Goal: Task Accomplishment & Management: Use online tool/utility

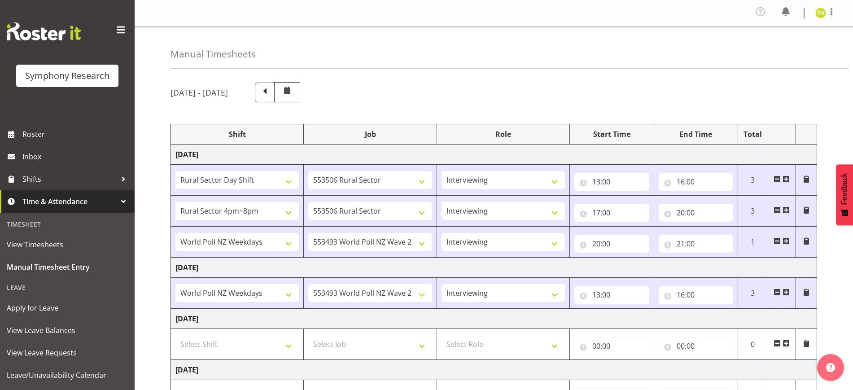
select select "81297"
select select "10587"
select select "47"
select select "81298"
select select "10587"
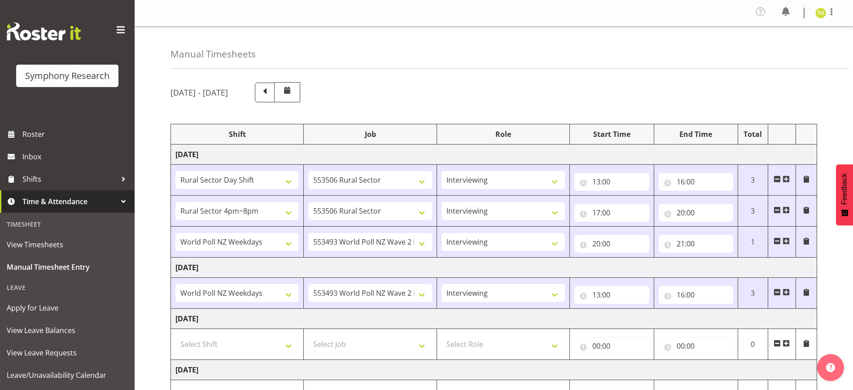
select select "47"
select select "41604"
select select "10527"
select select "47"
select select "41604"
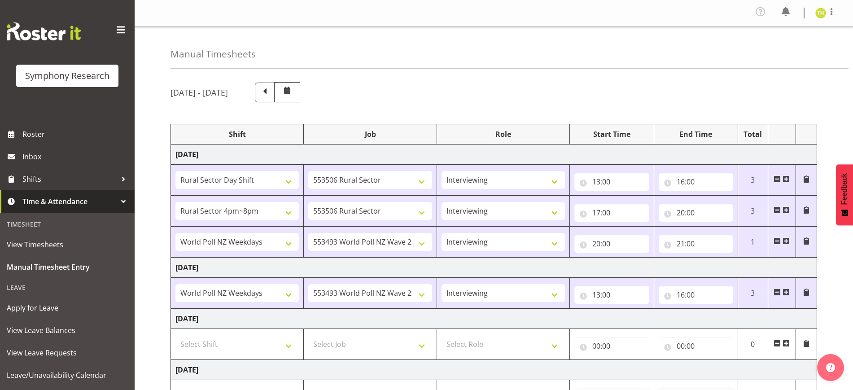
select select "10527"
select select "47"
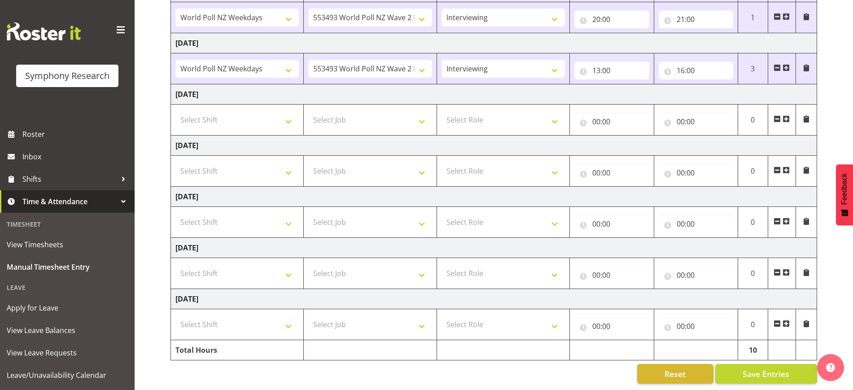
drag, startPoint x: 787, startPoint y: 67, endPoint x: 780, endPoint y: 73, distance: 8.6
click at [787, 67] on span at bounding box center [786, 67] width 7 height 7
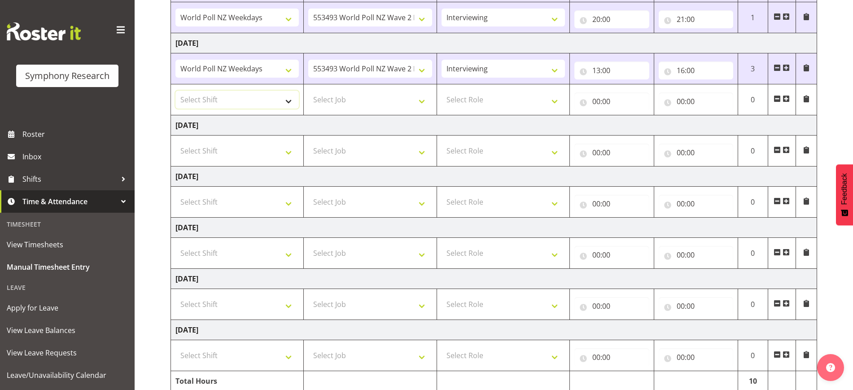
click at [228, 104] on select "Select Shift !!Weekend Residential (Roster IT Shift Label) *Business 9/10am ~ 4…" at bounding box center [236, 100] width 123 height 18
click at [280, 92] on select "Select Shift !!Weekend Residential (Roster IT Shift Label) *Business 9/10am ~ 4…" at bounding box center [236, 100] width 123 height 18
select select "81298"
click at [175, 91] on select "Select Shift !!Weekend Residential (Roster IT Shift Label) *Business 9/10am ~ 4…" at bounding box center [236, 100] width 123 height 18
click at [354, 99] on select "Select Job 550060 IF Admin 553492 World Poll Aus Wave 2 Main 2025 553493 World …" at bounding box center [369, 100] width 123 height 18
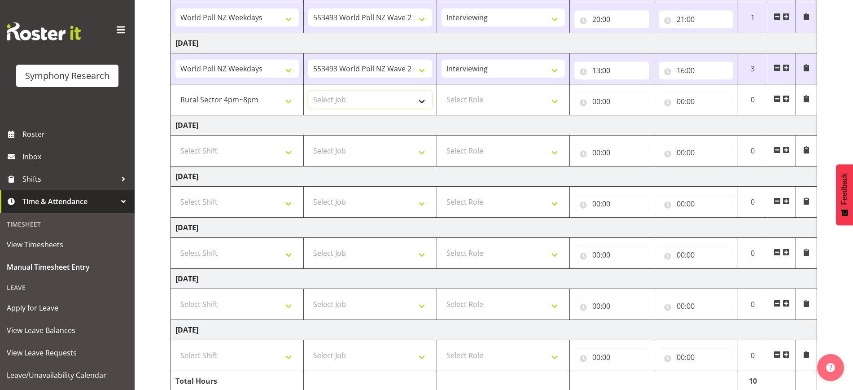
select select "10587"
click at [308, 91] on select "Select Job 550060 IF Admin 553492 World Poll Aus Wave 2 Main 2025 553493 World …" at bounding box center [369, 100] width 123 height 18
click at [467, 95] on select "Select Role Briefing Interviewing" at bounding box center [503, 100] width 123 height 18
select select "47"
click at [442, 91] on select "Select Role Briefing Interviewing" at bounding box center [503, 100] width 123 height 18
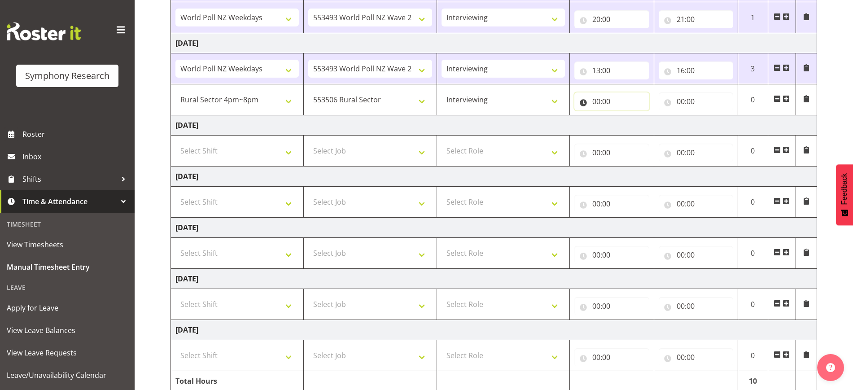
click at [591, 99] on input "00:00" at bounding box center [611, 101] width 75 height 18
click at [636, 125] on select "00 01 02 03 04 05 06 07 08 09 10 11 12 13 14 15 16 17 18 19 20 21 22 23" at bounding box center [636, 125] width 20 height 18
select select "15"
click at [626, 116] on select "00 01 02 03 04 05 06 07 08 09 10 11 12 13 14 15 16 17 18 19 20 21 22 23" at bounding box center [636, 125] width 20 height 18
type input "15:00"
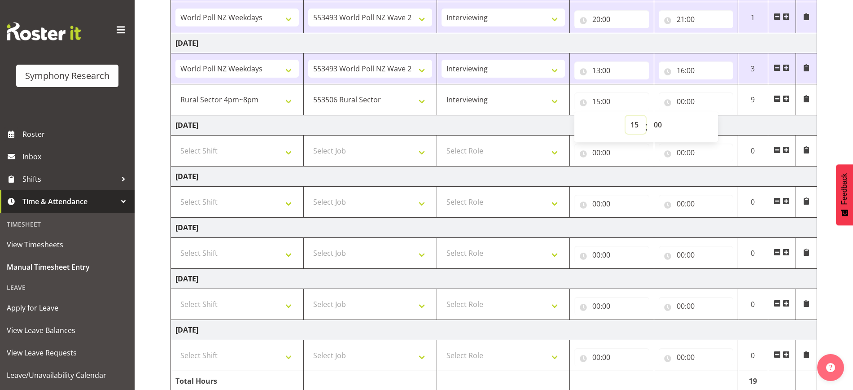
click at [633, 120] on select "00 01 02 03 04 05 06 07 08 09 10 11 12 13 14 15 16 17 18 19 20 21 22 23" at bounding box center [636, 125] width 20 height 18
select select "17"
click at [626, 116] on select "00 01 02 03 04 05 06 07 08 09 10 11 12 13 14 15 16 17 18 19 20 21 22 23" at bounding box center [636, 125] width 20 height 18
type input "17:00"
click at [688, 99] on input "00:00" at bounding box center [696, 101] width 75 height 18
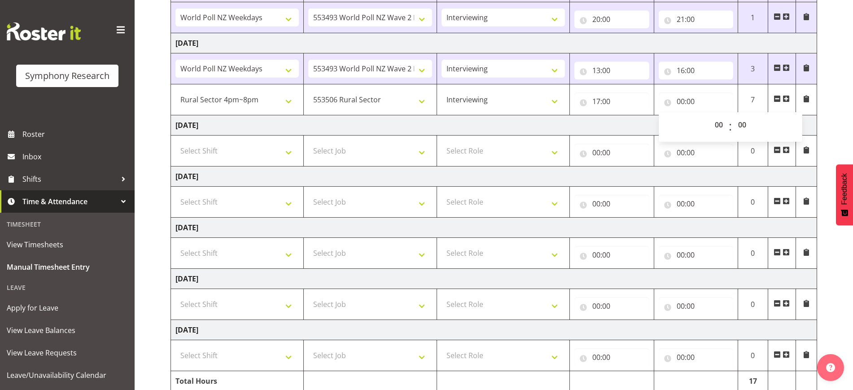
click at [709, 118] on div "00 01 02 03 04 05 06 07 08 09 10 11 12 13 14 15 16 17 18 19 20 21 22 23" at bounding box center [719, 127] width 20 height 22
click at [714, 120] on select "00 01 02 03 04 05 06 07 08 09 10 11 12 13 14 15 16 17 18 19 20 21 22 23" at bounding box center [720, 125] width 20 height 18
select select "20"
click at [710, 116] on select "00 01 02 03 04 05 06 07 08 09 10 11 12 13 14 15 16 17 18 19 20 21 22 23" at bounding box center [720, 125] width 20 height 18
type input "20:00"
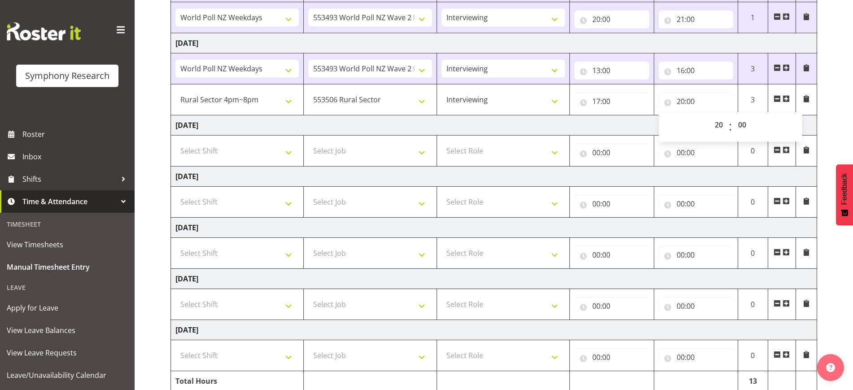
click at [606, 130] on td "[DATE]" at bounding box center [494, 125] width 646 height 20
click at [788, 99] on span at bounding box center [786, 98] width 7 height 7
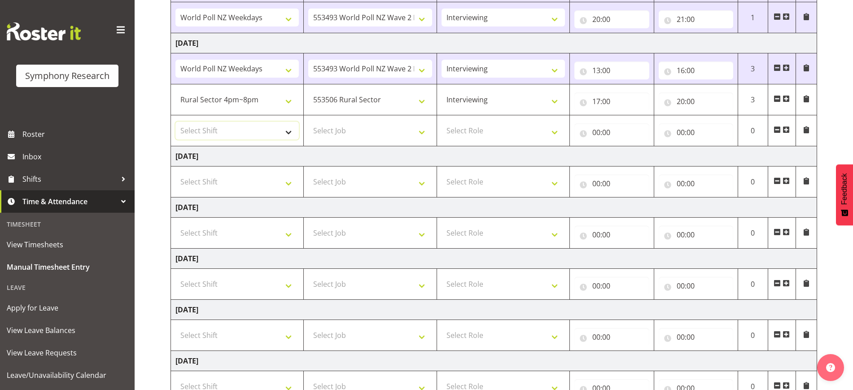
click at [197, 125] on select "Select Shift !!Weekend Residential (Roster IT Shift Label) *Business 9/10am ~ 4…" at bounding box center [236, 131] width 123 height 18
select select "41604"
click at [175, 122] on select "Select Shift !!Weekend Residential (Roster IT Shift Label) *Business 9/10am ~ 4…" at bounding box center [236, 131] width 123 height 18
click at [354, 129] on select "Select Job 550060 IF Admin 553492 World Poll Aus Wave 2 Main 2025 553493 World …" at bounding box center [369, 131] width 123 height 18
select select "10527"
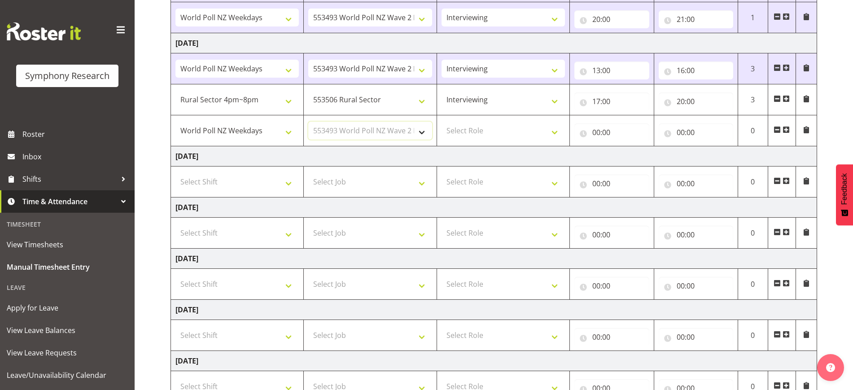
click at [308, 122] on select "Select Job 550060 IF Admin 553492 World Poll Aus Wave 2 Main 2025 553493 World …" at bounding box center [369, 131] width 123 height 18
click at [466, 125] on select "Select Role Briefing Interviewing" at bounding box center [503, 131] width 123 height 18
select select "47"
click at [442, 122] on select "Select Role Briefing Interviewing" at bounding box center [503, 131] width 123 height 18
click at [602, 135] on input "00:00" at bounding box center [611, 132] width 75 height 18
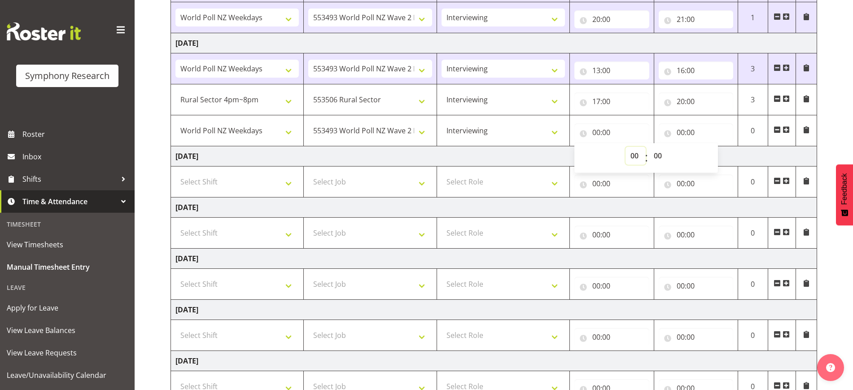
click at [637, 162] on select "00 01 02 03 04 05 06 07 08 09 10 11 12 13 14 15 16 17 18 19 20 21 22 23" at bounding box center [636, 156] width 20 height 18
select select "20"
click at [626, 147] on select "00 01 02 03 04 05 06 07 08 09 10 11 12 13 14 15 16 17 18 19 20 21 22 23" at bounding box center [636, 156] width 20 height 18
type input "20:00"
click at [681, 131] on input "00:00" at bounding box center [696, 132] width 75 height 18
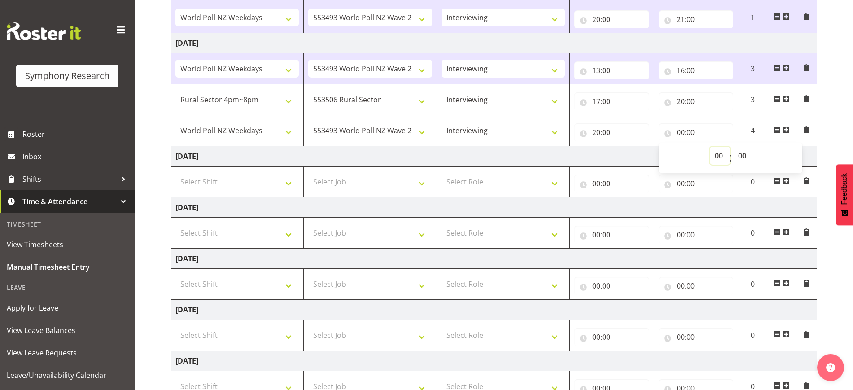
click at [710, 153] on select "00 01 02 03 04 05 06 07 08 09 10 11 12 13 14 15 16 17 18 19 20 21 22 23" at bounding box center [720, 156] width 20 height 18
select select "21"
click at [710, 147] on select "00 01 02 03 04 05 06 07 08 09 10 11 12 13 14 15 16 17 18 19 20 21 22 23" at bounding box center [720, 156] width 20 height 18
type input "21:00"
click at [821, 154] on div "[DATE] - [DATE] Shift Job Role Start Time End Time Total [DATE] !!Weekend Resid…" at bounding box center [512, 151] width 683 height 601
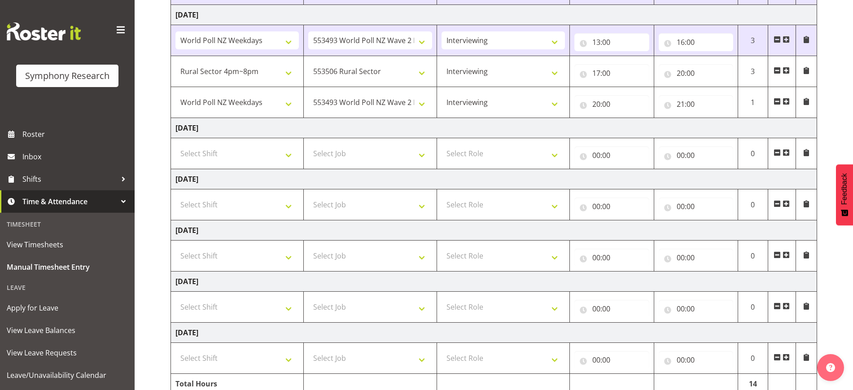
scroll to position [295, 0]
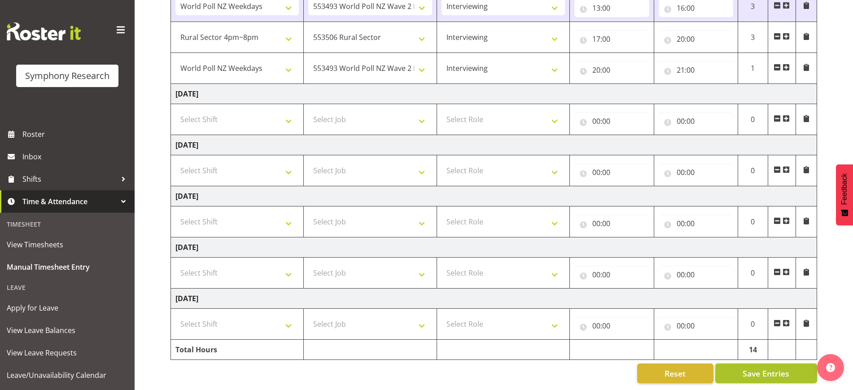
click at [748, 368] on span "Save Entries" at bounding box center [766, 374] width 47 height 12
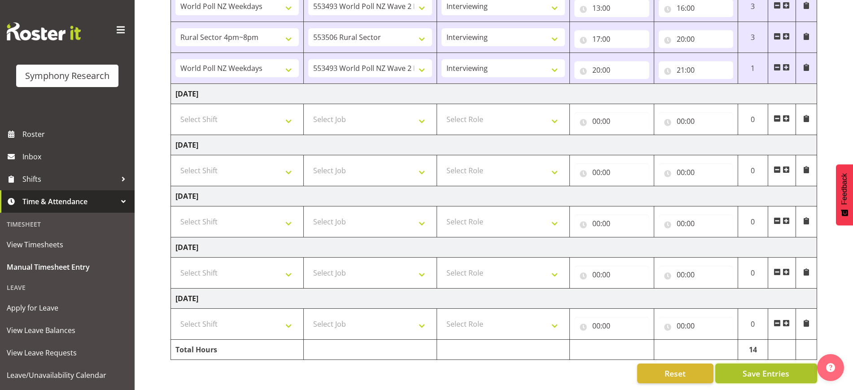
click at [773, 369] on span "Save Entries" at bounding box center [766, 374] width 47 height 12
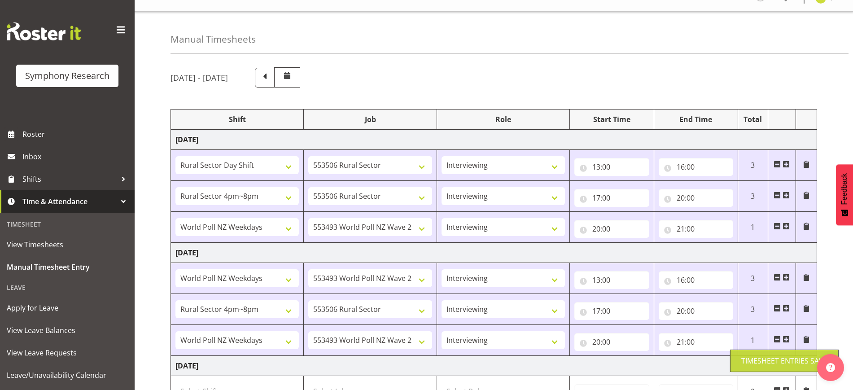
scroll to position [0, 0]
